Goal: Use online tool/utility: Utilize a website feature to perform a specific function

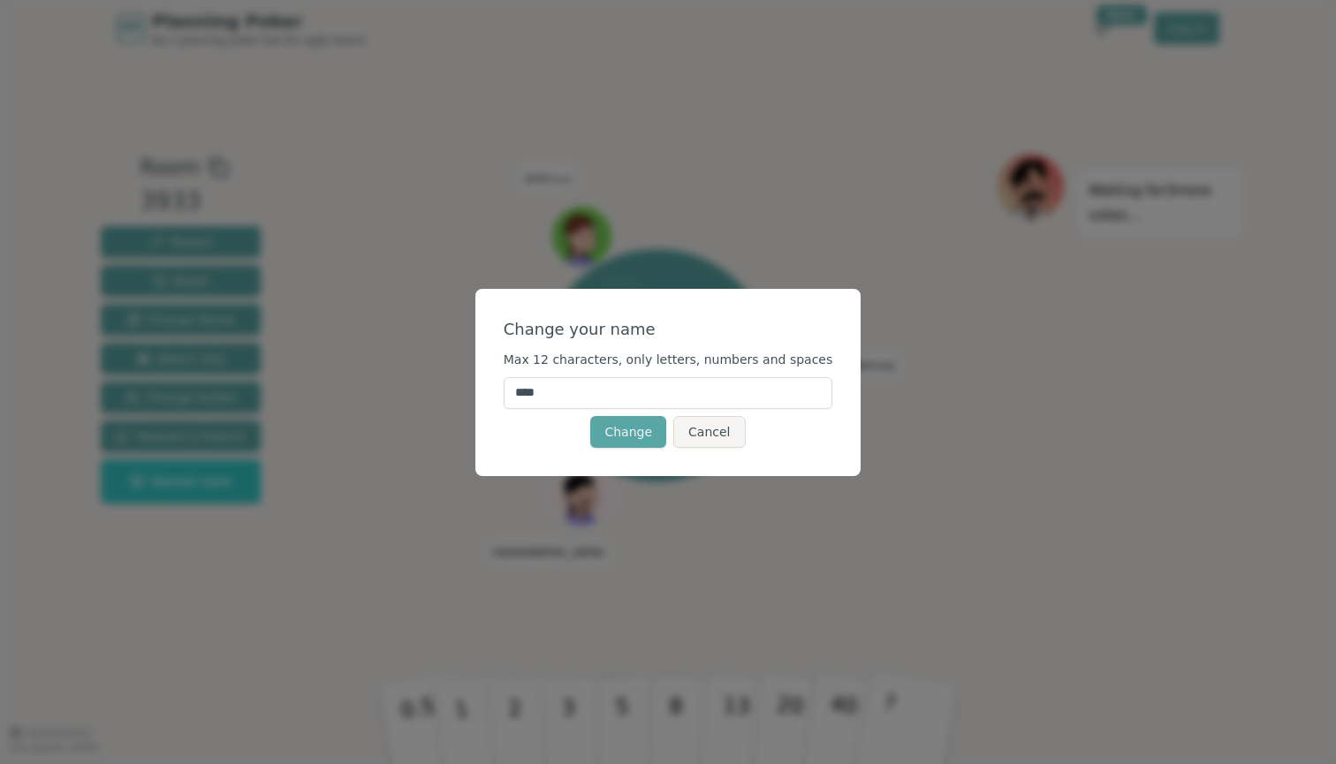
click at [594, 393] on input "****" at bounding box center [668, 393] width 329 height 32
type input "*"
type input "****"
click at [642, 434] on button "Change" at bounding box center [628, 432] width 76 height 32
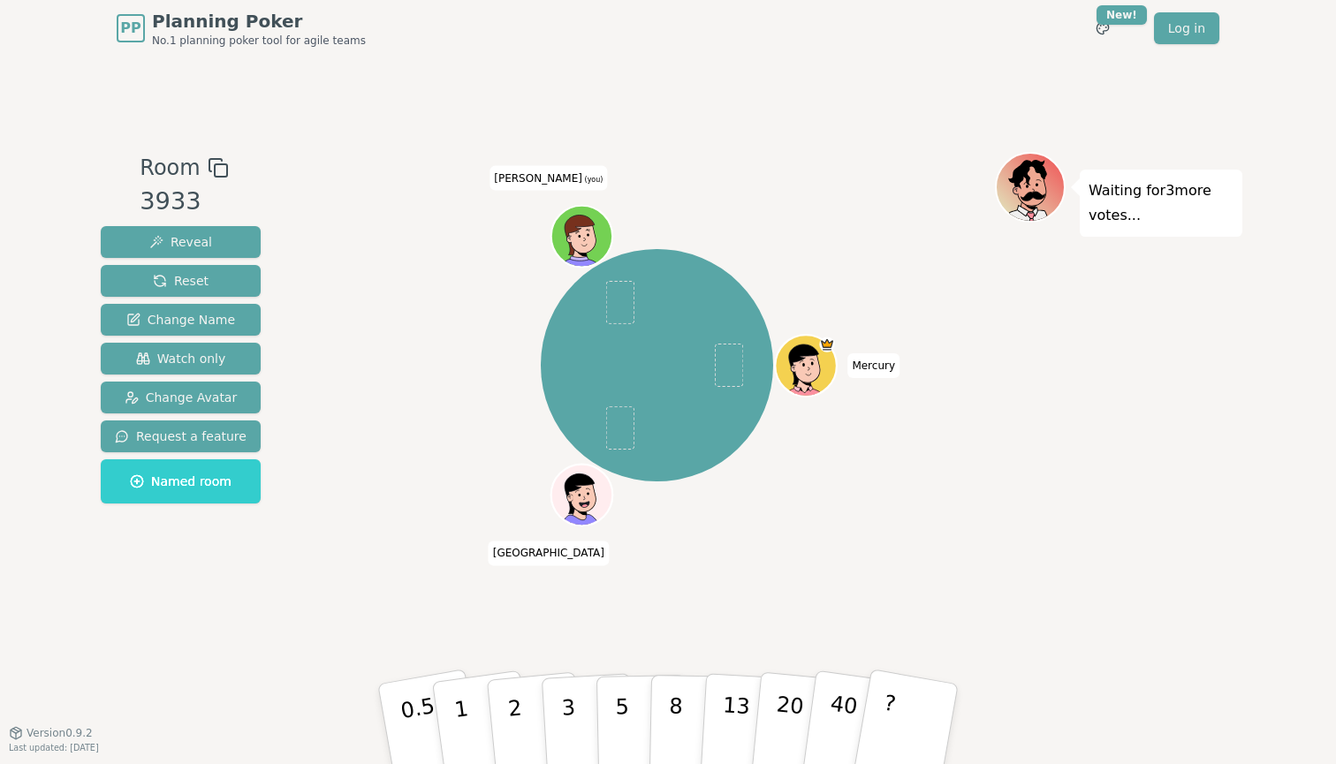
click at [585, 233] on icon at bounding box center [583, 235] width 59 height 6
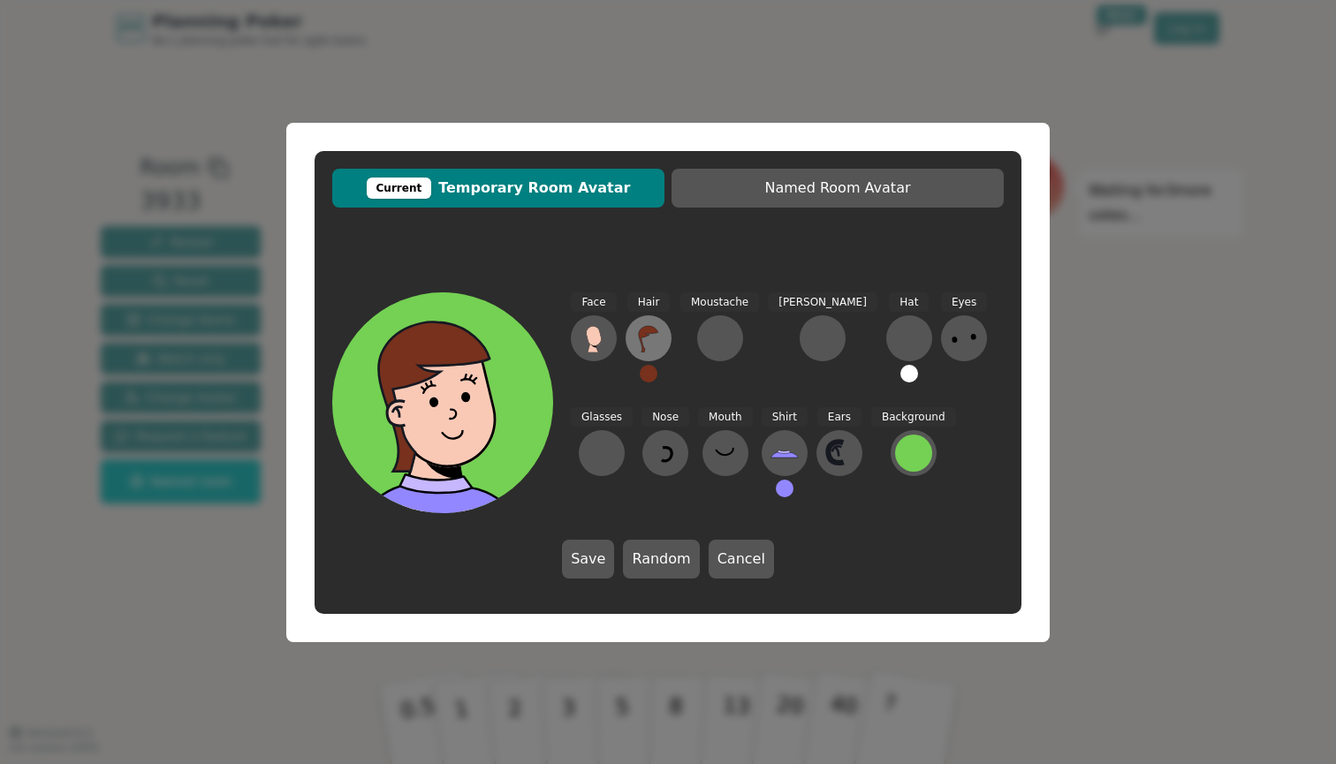
click at [655, 343] on icon at bounding box center [648, 338] width 28 height 28
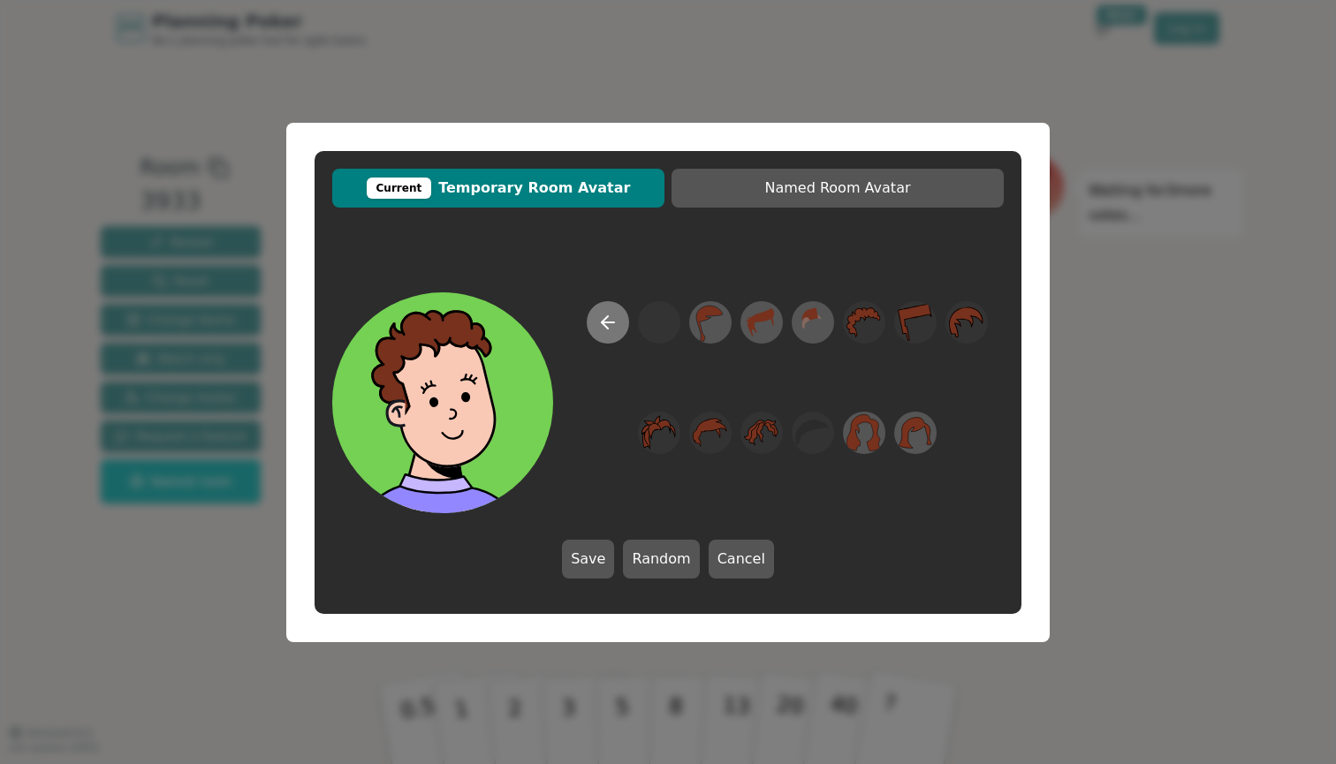
click at [595, 321] on button at bounding box center [608, 322] width 42 height 42
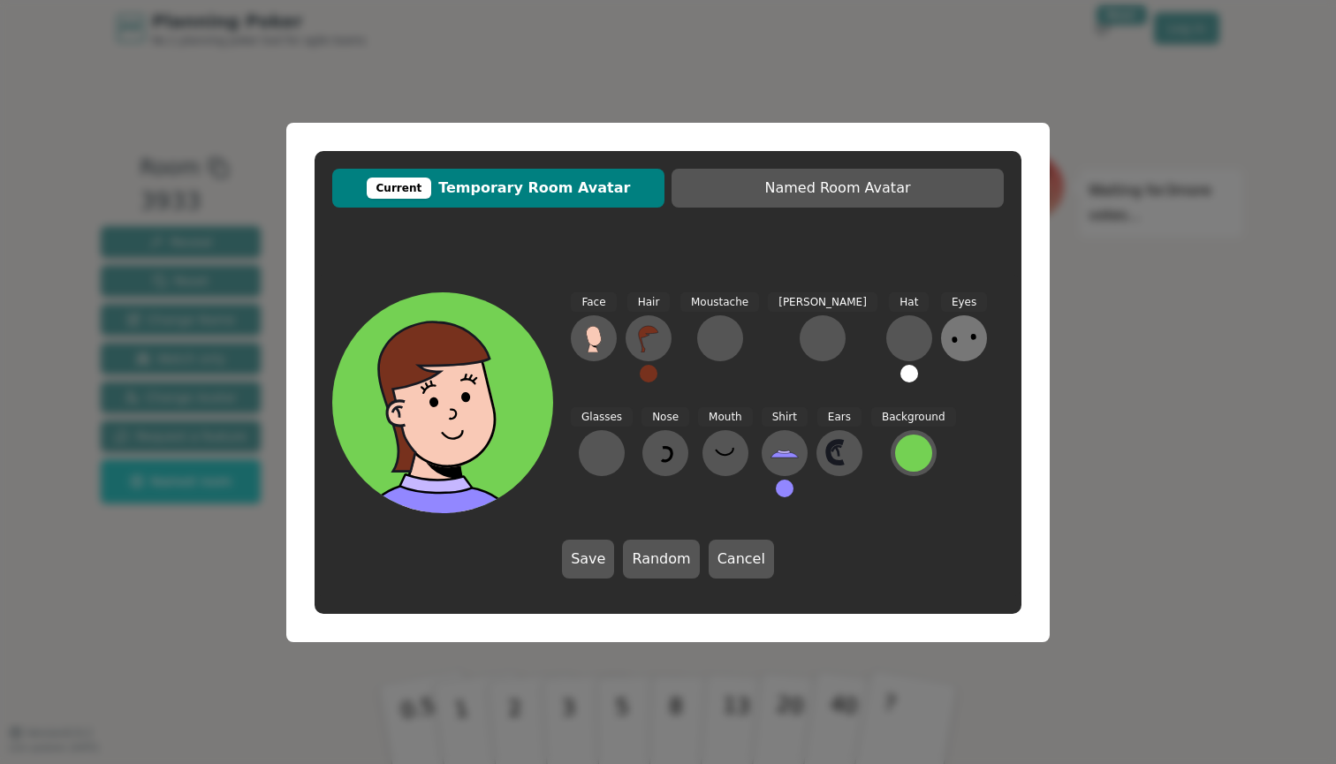
click at [950, 327] on icon at bounding box center [964, 338] width 28 height 28
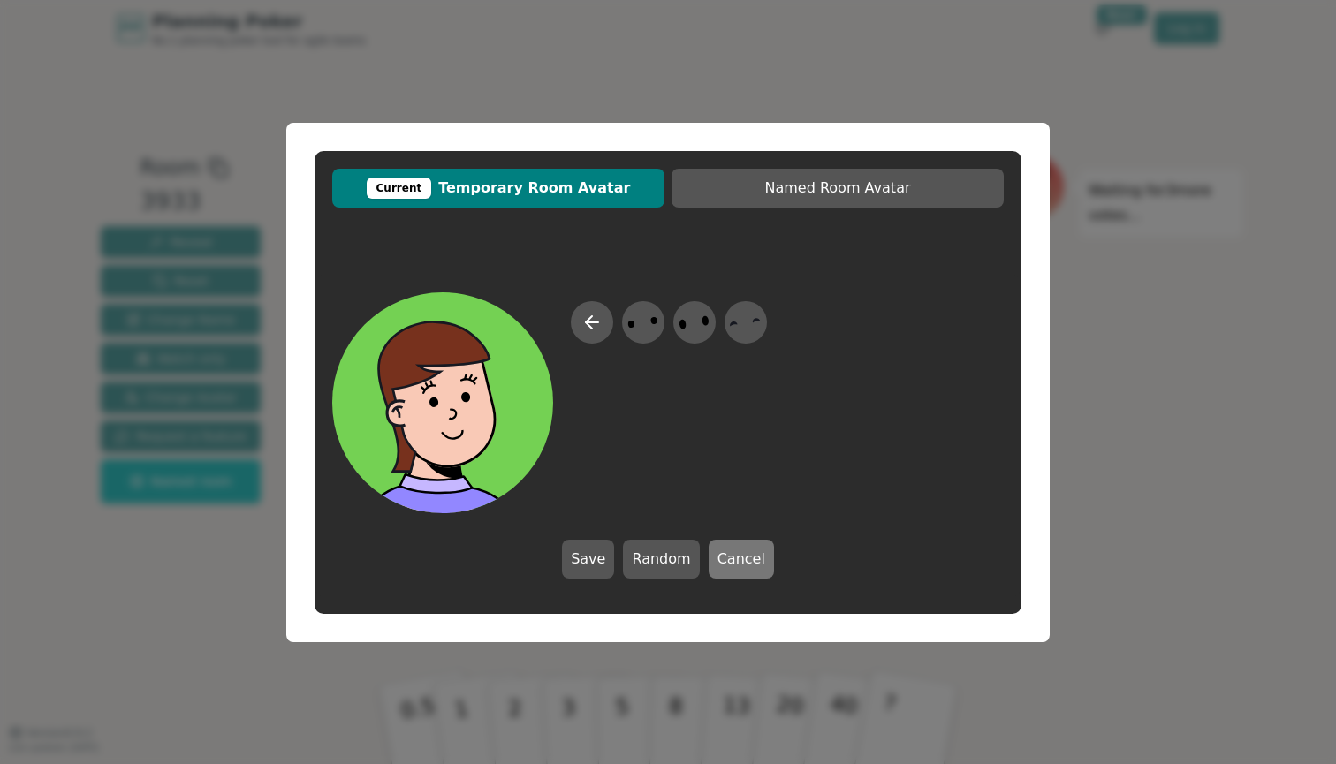
click at [721, 567] on button "Cancel" at bounding box center [740, 559] width 65 height 39
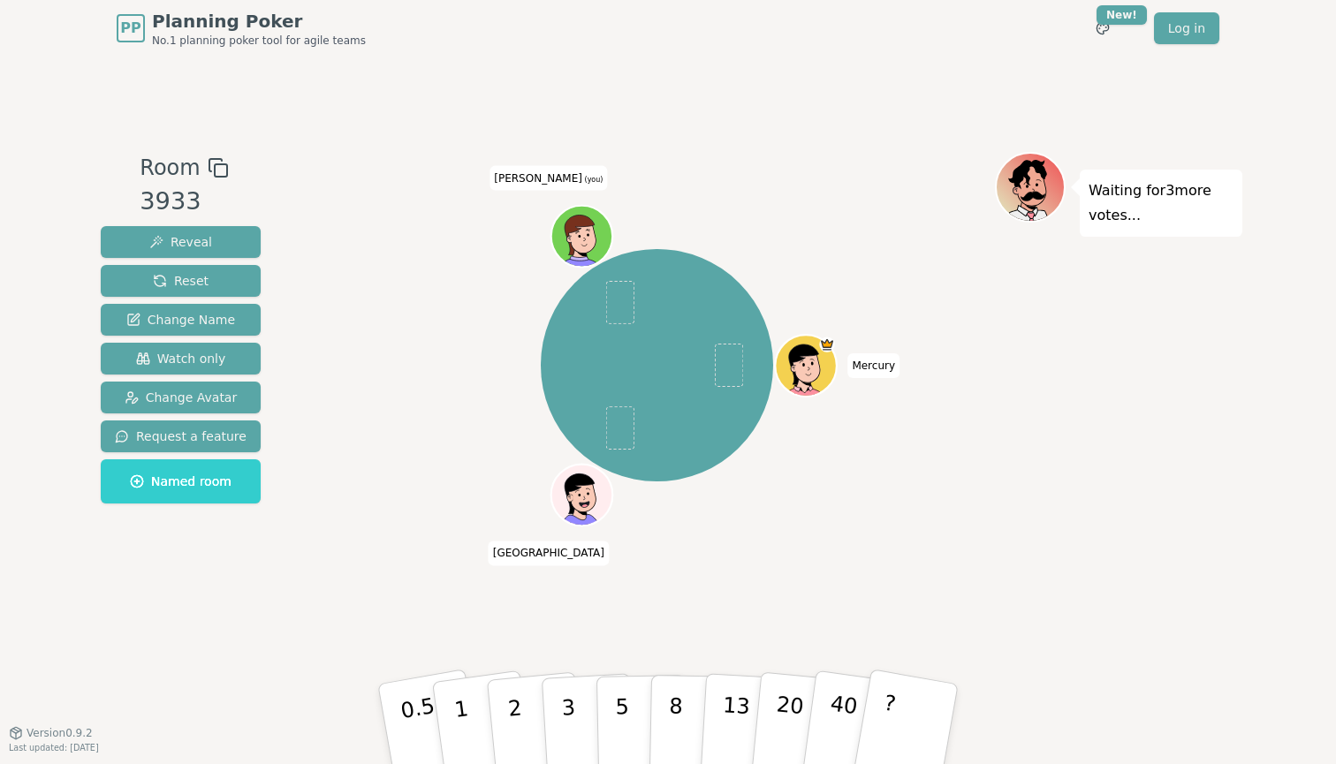
click at [783, 486] on div "Mercury Paris [PERSON_NAME] (you)" at bounding box center [657, 366] width 676 height 364
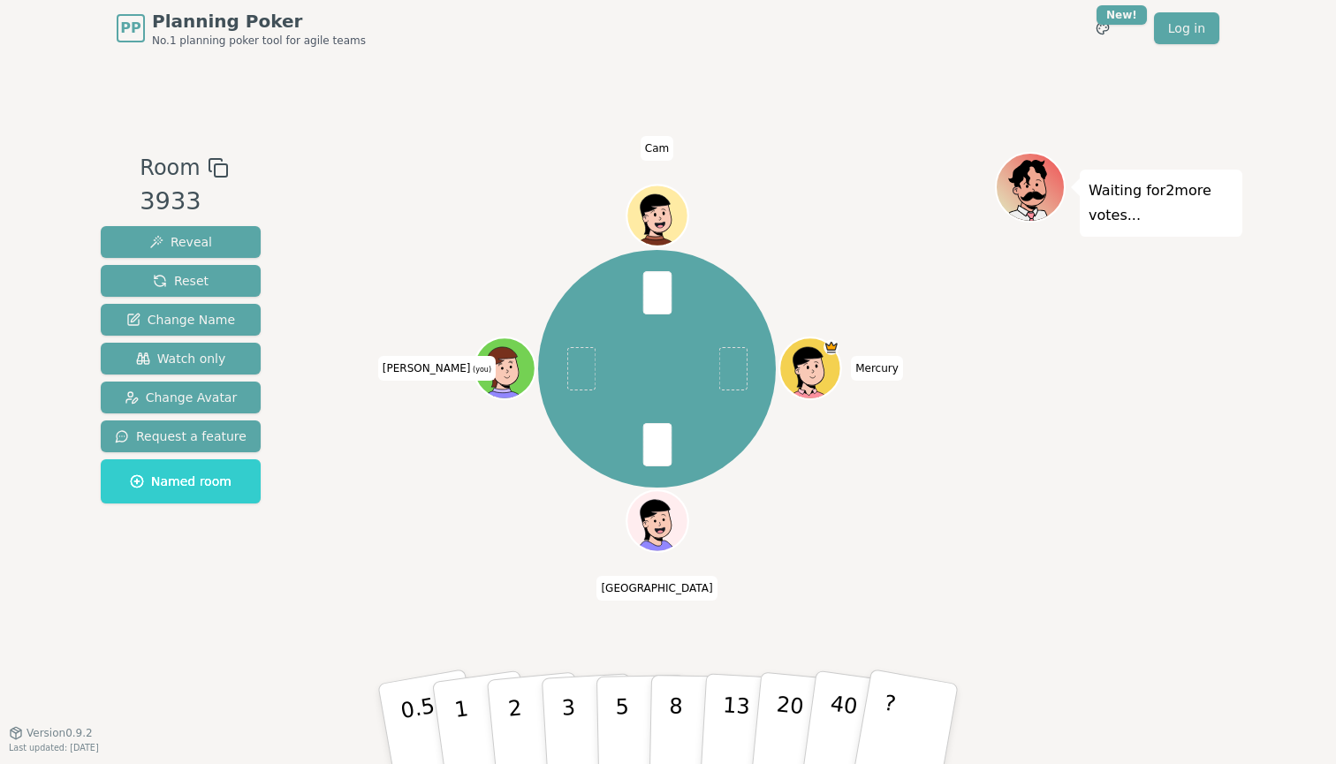
click at [869, 564] on div "Mercury Paris [PERSON_NAME] (you) [PERSON_NAME]" at bounding box center [657, 395] width 676 height 486
click at [678, 709] on button "8" at bounding box center [694, 724] width 91 height 134
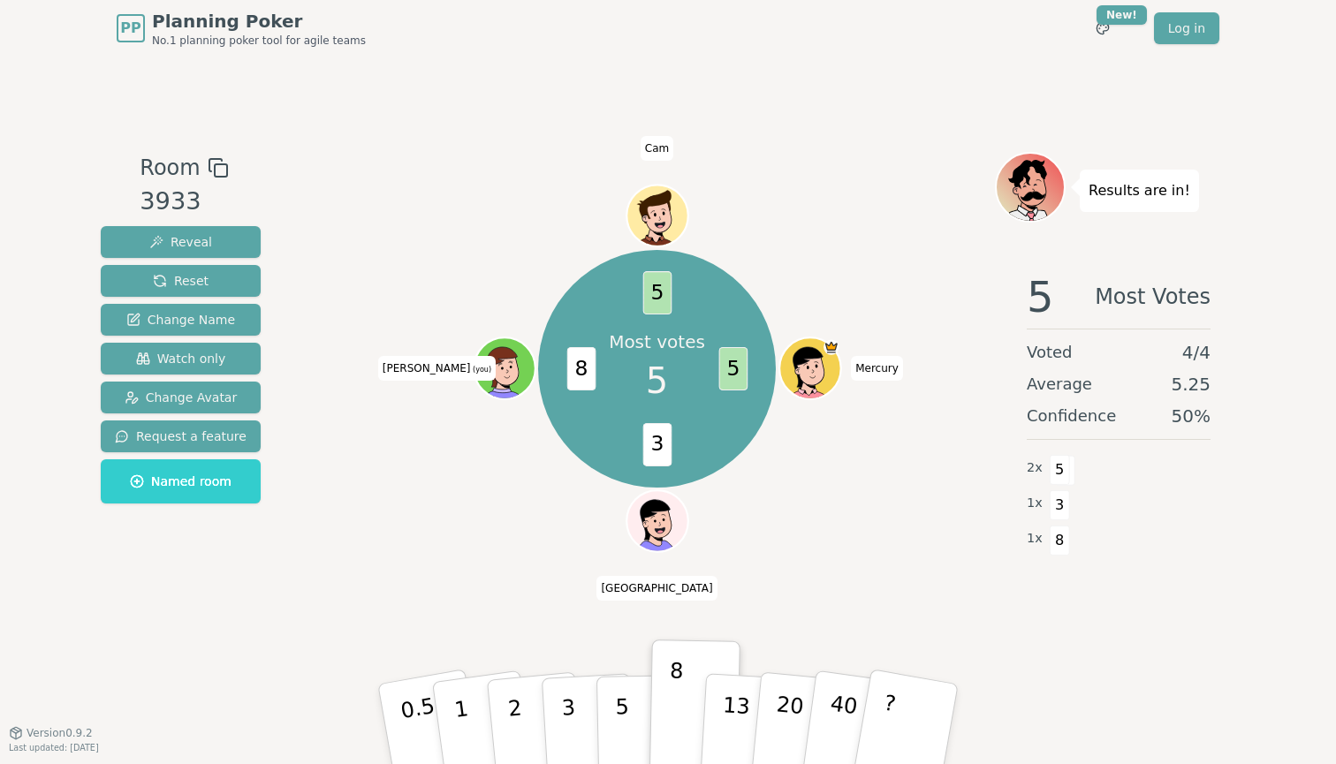
click at [831, 568] on div "Most votes 5 5 3 8 5 Mercury Paris [PERSON_NAME] (you) [PERSON_NAME]" at bounding box center [657, 395] width 676 height 486
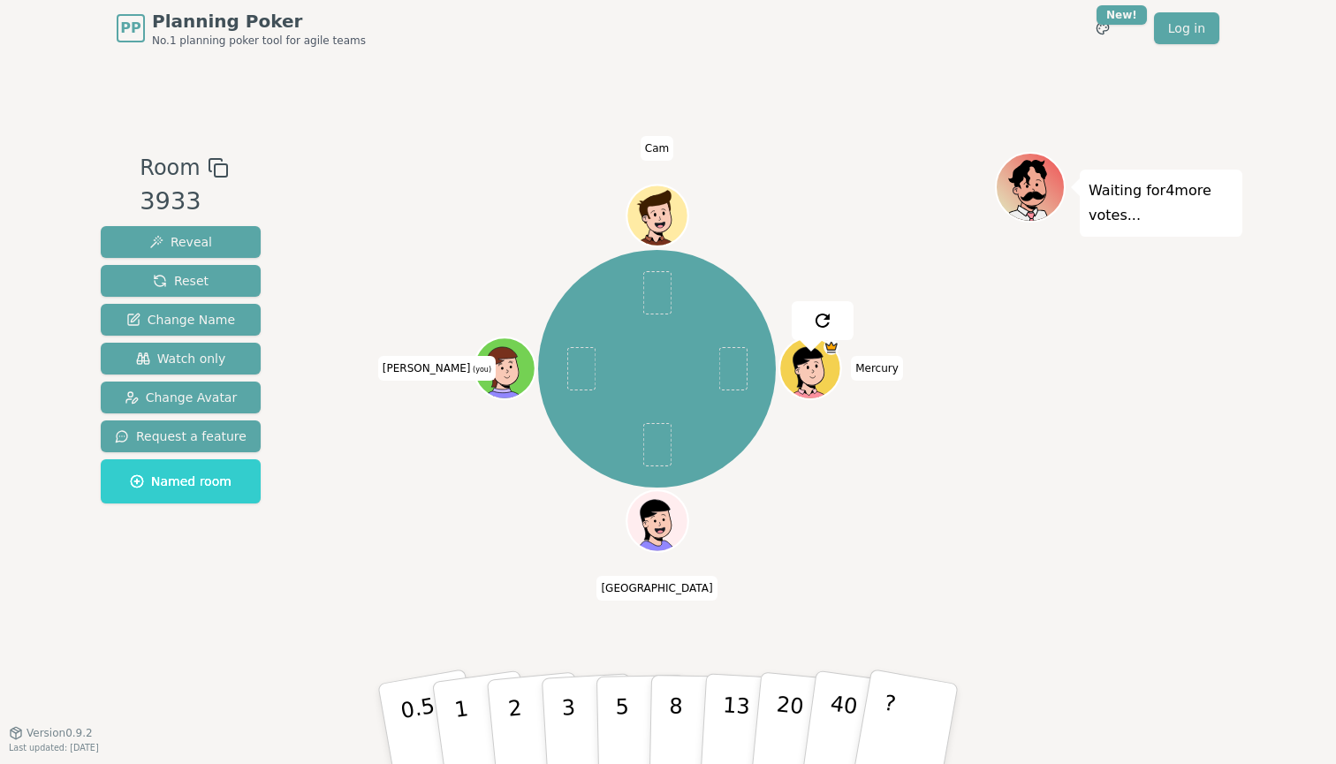
click at [1011, 540] on div "Waiting for 4 more votes..." at bounding box center [1118, 395] width 247 height 486
click at [916, 571] on div "Mercury Paris [PERSON_NAME] (you) [PERSON_NAME]" at bounding box center [657, 395] width 676 height 486
click at [623, 702] on button "5" at bounding box center [641, 724] width 91 height 134
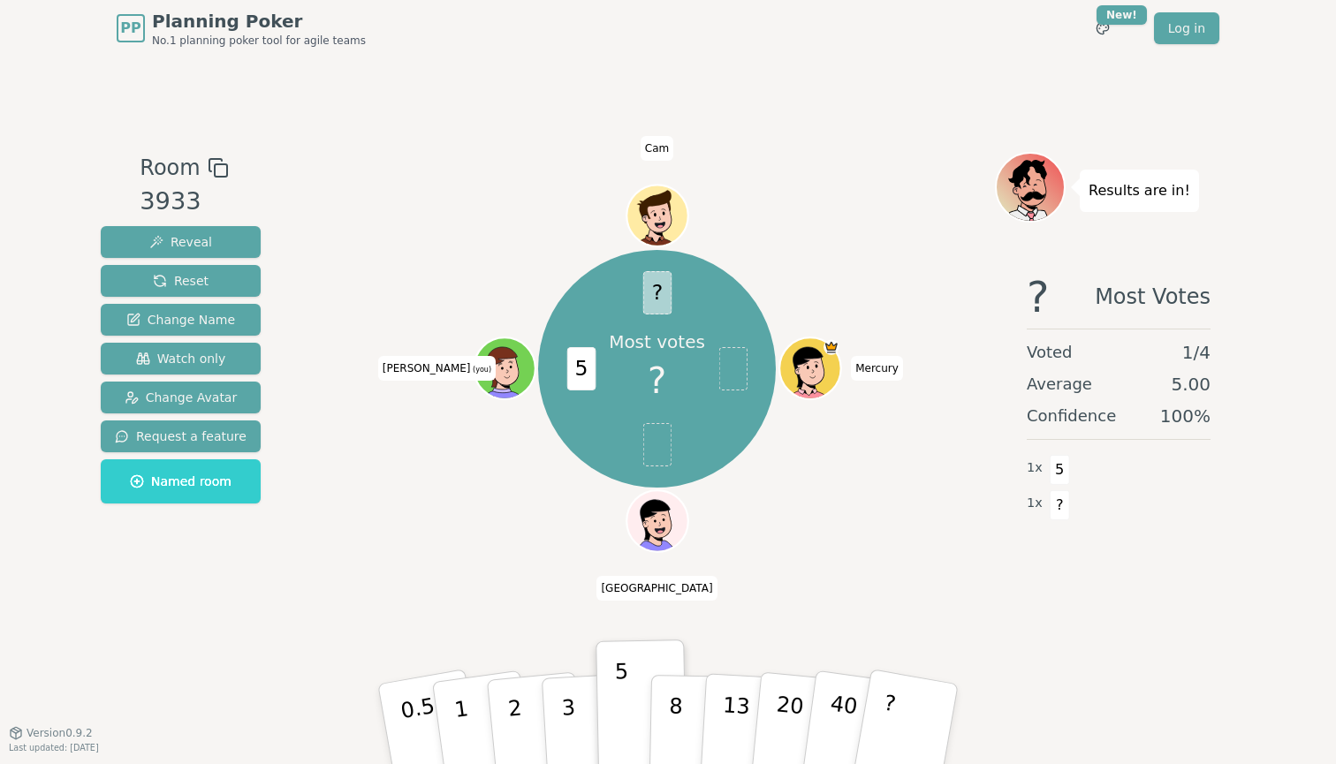
click at [663, 4] on div "PP Planning Poker No.1 planning poker tool for agile teams Toggle theme New! Lo…" at bounding box center [668, 28] width 1102 height 57
